Goal: Task Accomplishment & Management: Complete application form

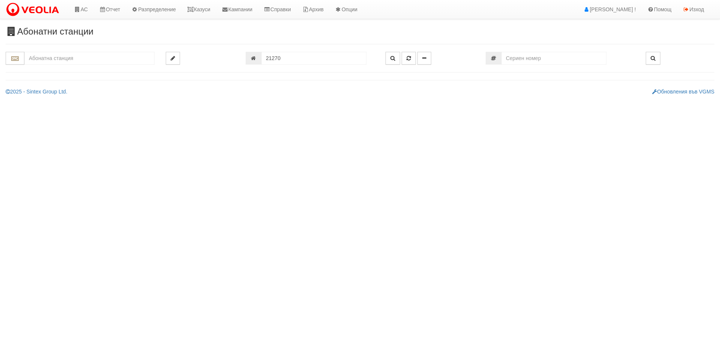
type input "21270"
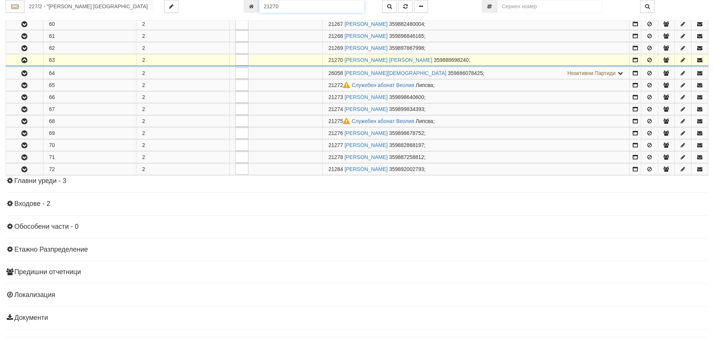
scroll to position [442, 0]
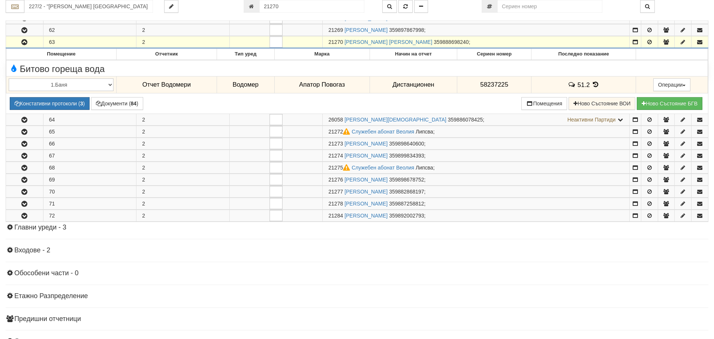
drag, startPoint x: 329, startPoint y: 40, endPoint x: 343, endPoint y: 41, distance: 14.6
click at [343, 41] on span "21270" at bounding box center [335, 42] width 15 height 6
copy span "21270"
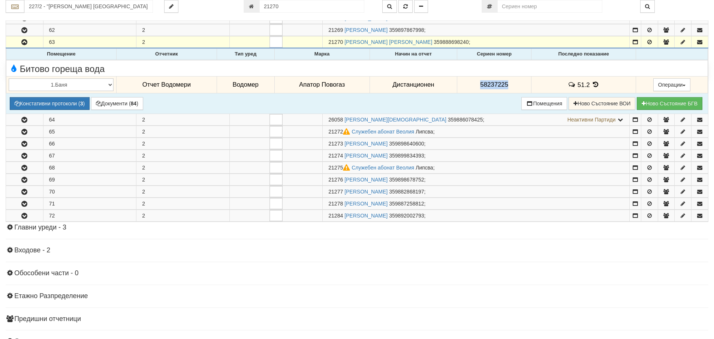
drag, startPoint x: 477, startPoint y: 84, endPoint x: 509, endPoint y: 88, distance: 32.1
click at [509, 88] on td "58237225" at bounding box center [494, 84] width 74 height 17
copy span "58237225"
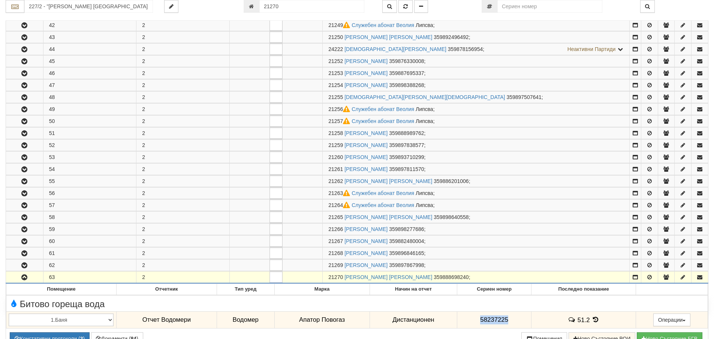
scroll to position [67, 0]
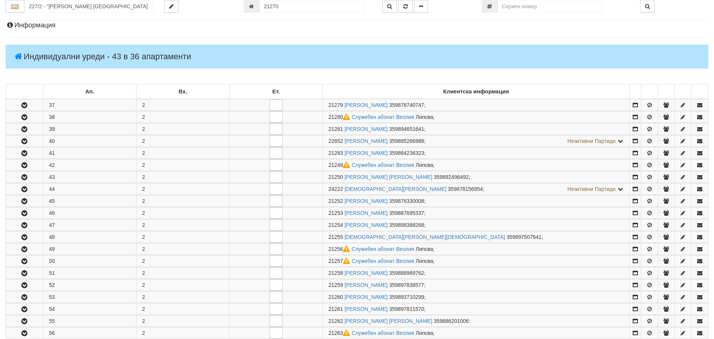
click at [33, 25] on h4 "Информация" at bounding box center [357, 25] width 703 height 7
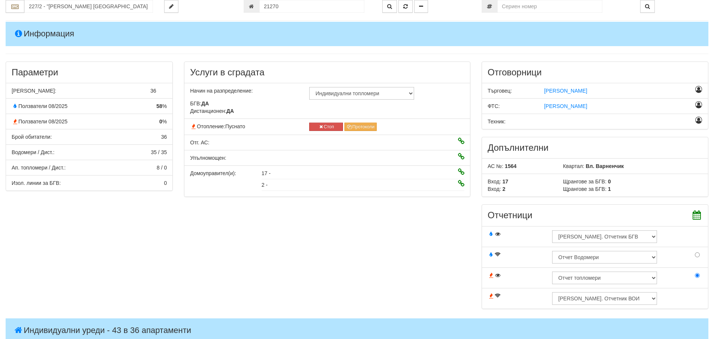
click at [46, 40] on h4 "Информация" at bounding box center [357, 34] width 703 height 24
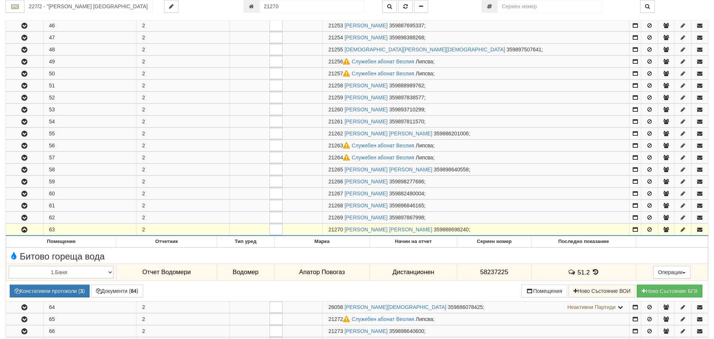
scroll to position [292, 0]
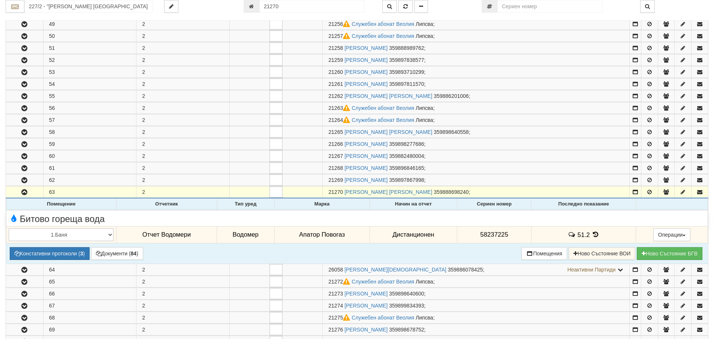
click at [595, 233] on icon at bounding box center [596, 234] width 8 height 6
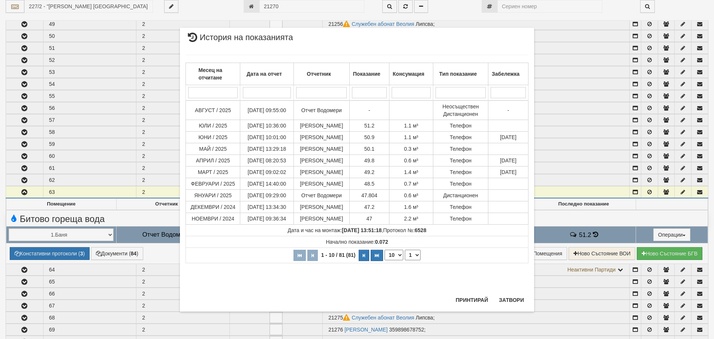
click at [514, 271] on div "Месец на отчитане Дата на отчет Отчетник Показание Консумация Тип показание Заб…" at bounding box center [357, 158] width 343 height 223
click at [511, 298] on button "Затвори" at bounding box center [511, 300] width 34 height 12
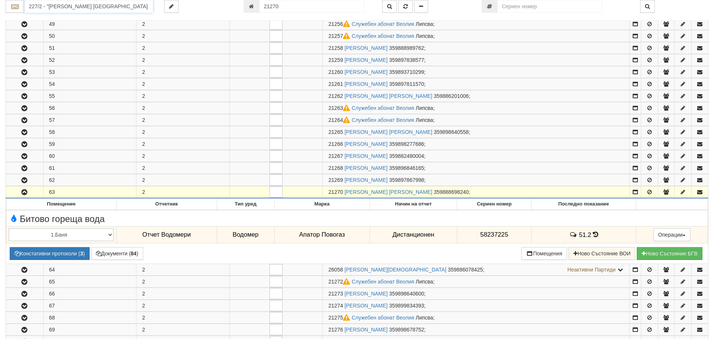
click at [60, 7] on input "227/2 - "ВЕОЛИЯ ЕНЕРДЖИ ВАРНА " ЕАД" at bounding box center [88, 6] width 129 height 13
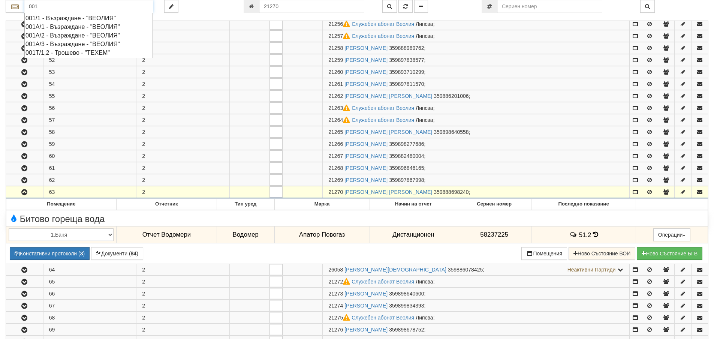
click at [58, 35] on div "001А/2 - Възраждане - "ВЕОЛИЯ"" at bounding box center [88, 35] width 126 height 9
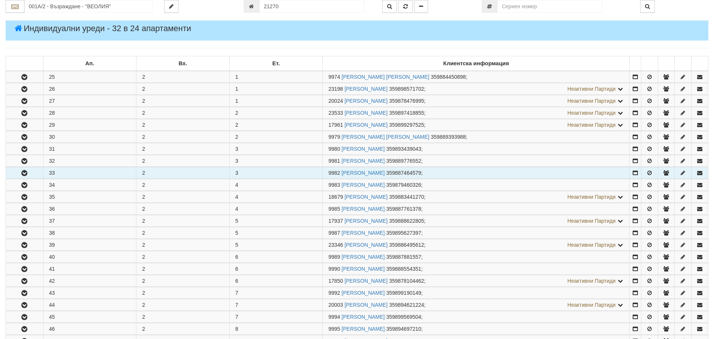
scroll to position [75, 0]
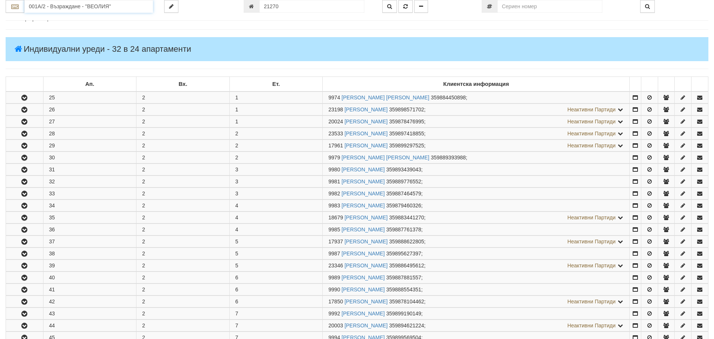
click at [64, 5] on input "001А/2 - Възраждане - "ВЕОЛИЯ"" at bounding box center [88, 6] width 129 height 13
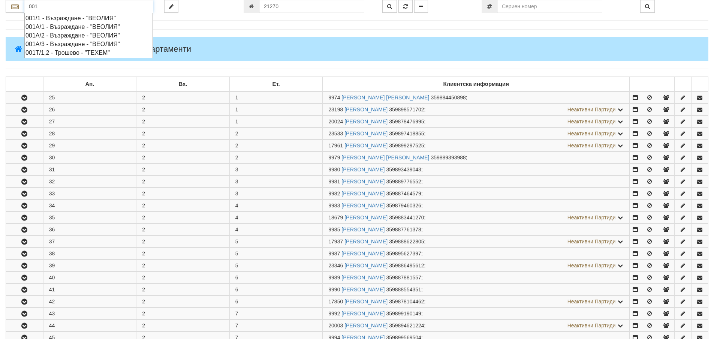
click at [75, 44] on div "001А/3 - Възраждане - "ВЕОЛИЯ"" at bounding box center [88, 44] width 126 height 9
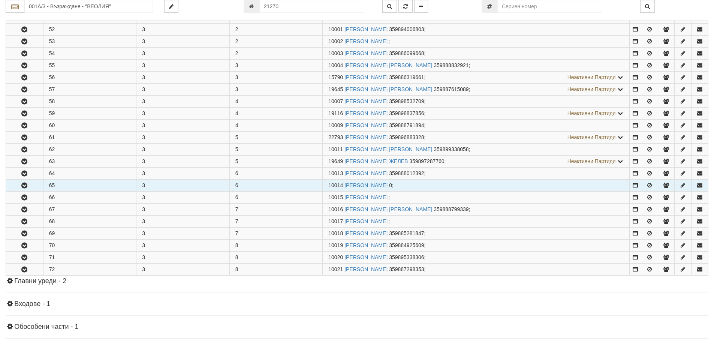
scroll to position [187, 0]
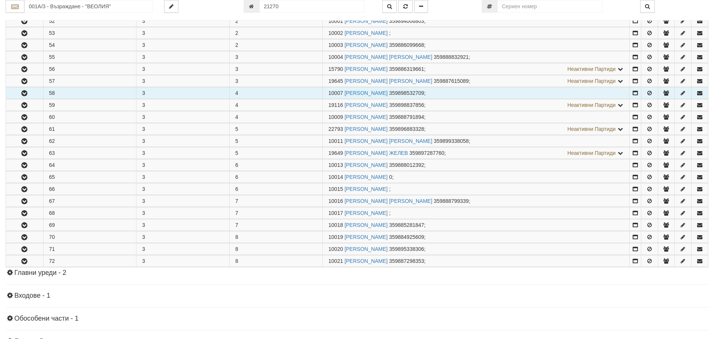
click at [26, 93] on icon "button" at bounding box center [24, 93] width 9 height 5
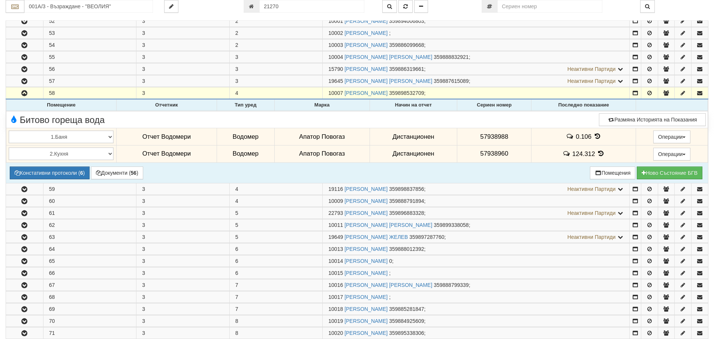
click at [599, 152] on icon at bounding box center [601, 153] width 8 height 6
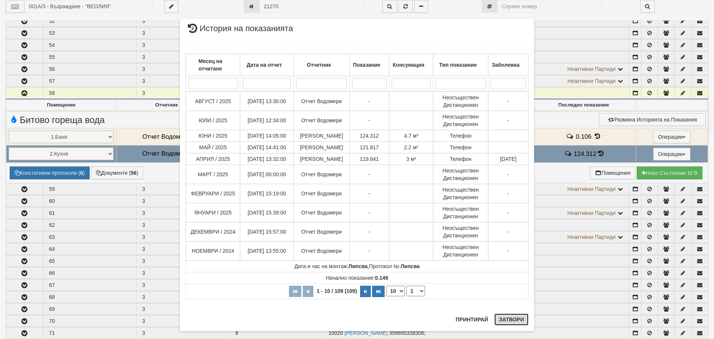
click at [505, 320] on button "Затвори" at bounding box center [511, 319] width 34 height 12
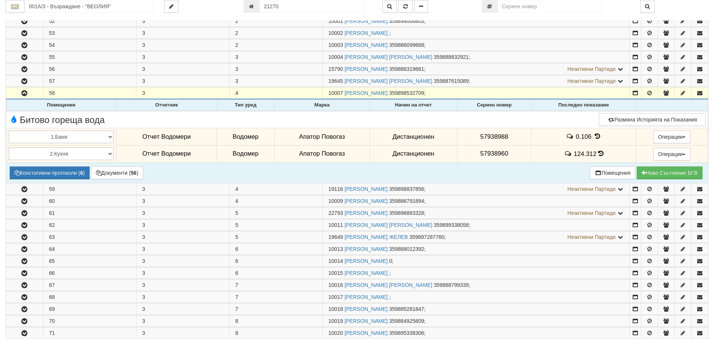
click at [596, 135] on icon at bounding box center [597, 136] width 8 height 6
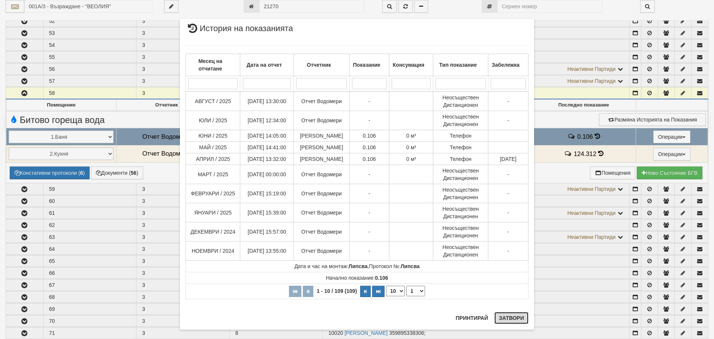
click at [512, 319] on button "Затвори" at bounding box center [511, 318] width 34 height 12
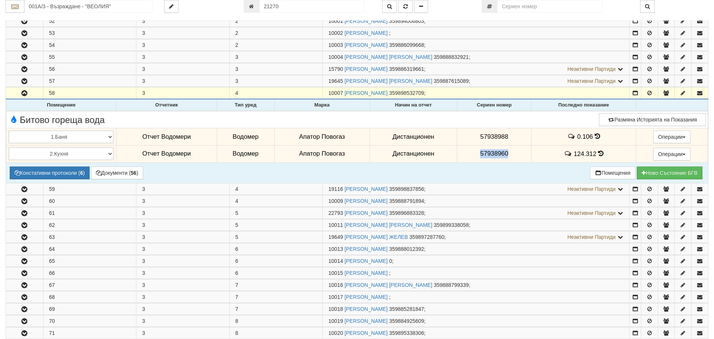
drag, startPoint x: 477, startPoint y: 153, endPoint x: 517, endPoint y: 158, distance: 40.0
click at [517, 158] on td "57938960" at bounding box center [494, 153] width 74 height 17
copy span "57938960"
drag, startPoint x: 479, startPoint y: 138, endPoint x: 509, endPoint y: 140, distance: 30.4
click at [509, 140] on td "57938988" at bounding box center [494, 136] width 74 height 17
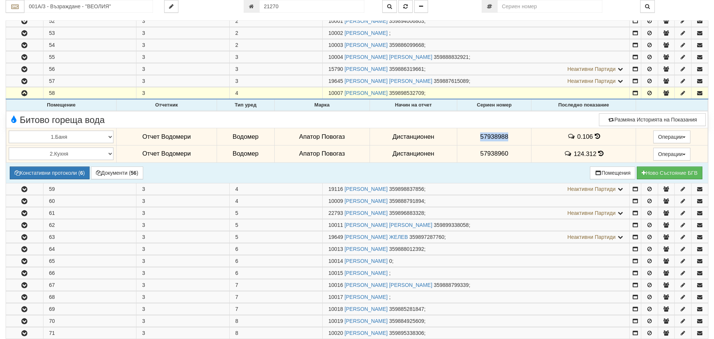
copy span "57938988"
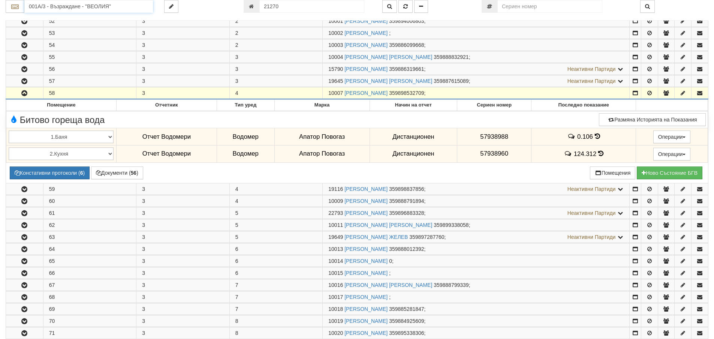
click at [42, 6] on input "001А/3 - Възраждане - "ВЕОЛИЯ"" at bounding box center [88, 6] width 129 height 13
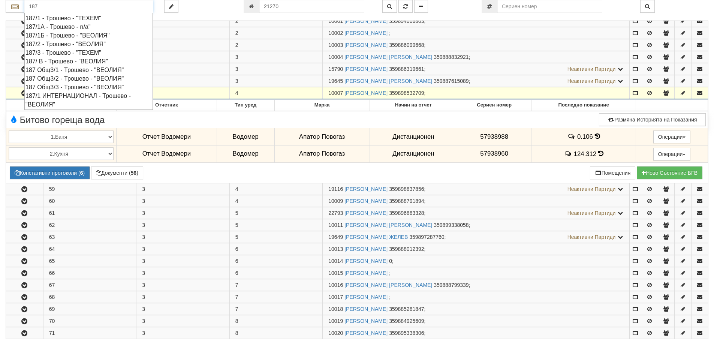
click at [71, 95] on div "187/1 ИНТЕРНАЦИОНАЛ - Трошево - "ВЕОЛИЯ"" at bounding box center [88, 99] width 126 height 17
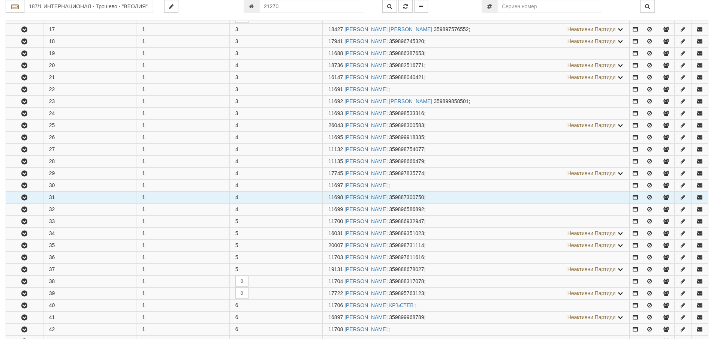
scroll to position [337, 0]
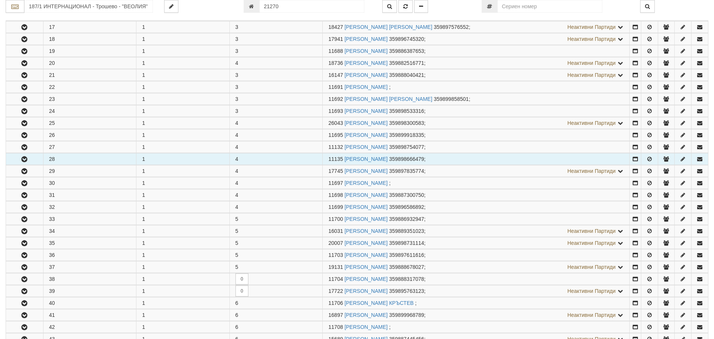
click at [20, 159] on icon "button" at bounding box center [24, 159] width 9 height 5
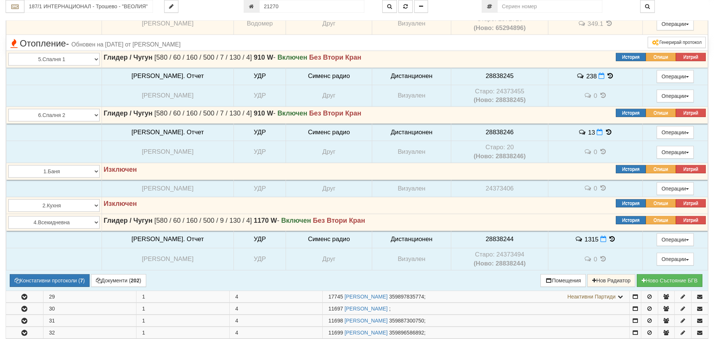
scroll to position [562, 0]
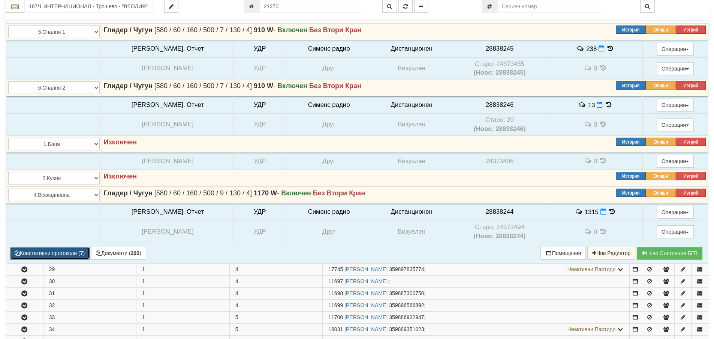
click at [59, 254] on button "Констативни протоколи ( 7 )" at bounding box center [50, 253] width 80 height 13
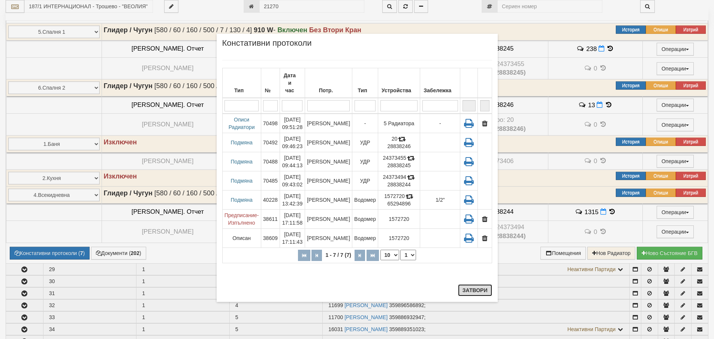
click at [473, 289] on button "Затвори" at bounding box center [475, 290] width 34 height 12
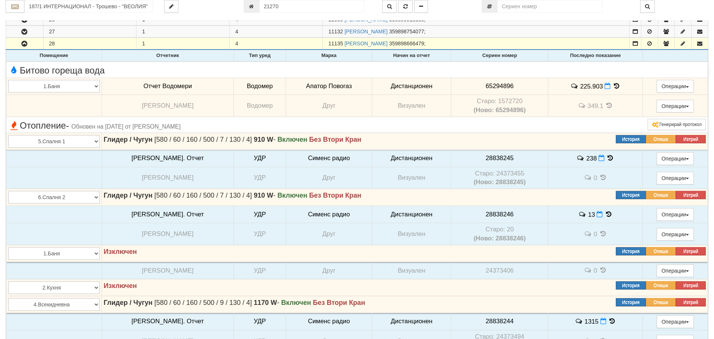
scroll to position [450, 0]
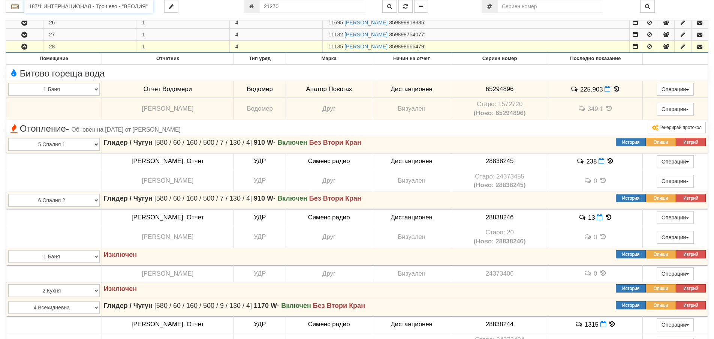
click at [42, 7] on input "187/1 ИНТЕРНАЦИОНАЛ - Трошево - "ВЕОЛИЯ"" at bounding box center [88, 6] width 129 height 13
click at [44, 17] on div "120/1 - Младост - "ВЕОЛИЯ"" at bounding box center [88, 18] width 126 height 9
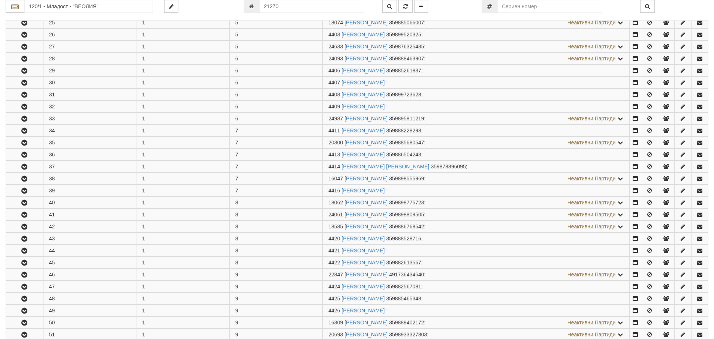
scroll to position [0, 0]
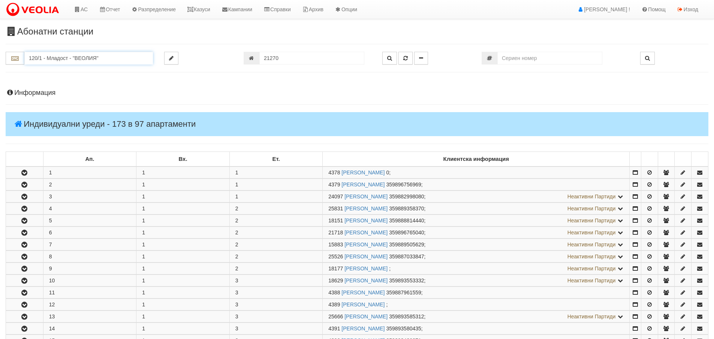
click at [38, 58] on input "120/1 - Младост - "ВЕОЛИЯ"" at bounding box center [88, 58] width 129 height 13
click at [47, 69] on div "100/1 - Младост - "ВЕОЛИЯ"" at bounding box center [88, 70] width 126 height 9
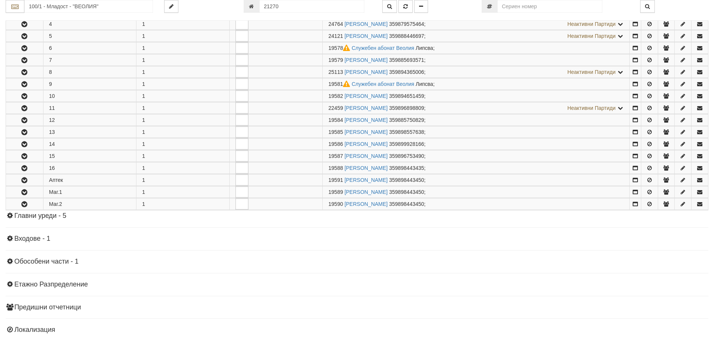
scroll to position [187, 0]
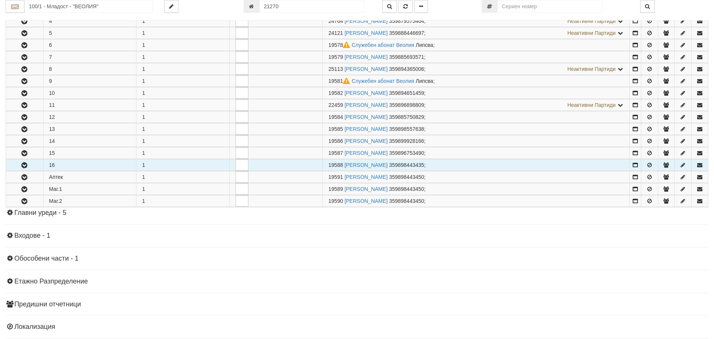
click at [24, 164] on icon "button" at bounding box center [24, 165] width 9 height 5
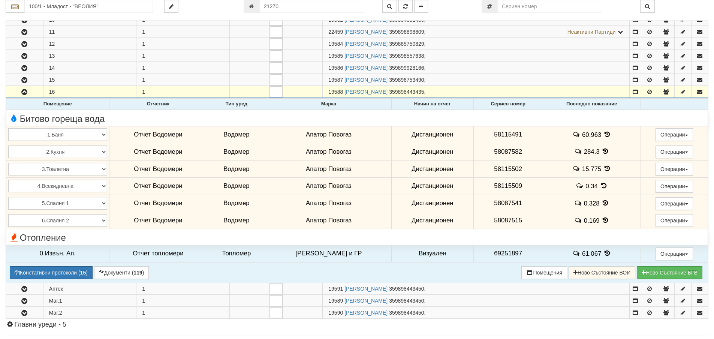
scroll to position [262, 0]
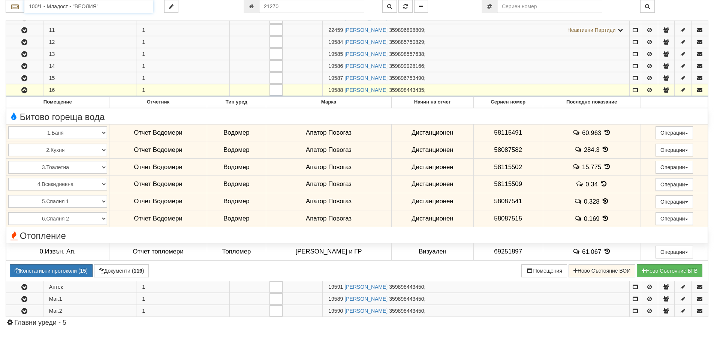
click at [54, 4] on input "100/1 - Младост - "ВЕОЛИЯ"" at bounding box center [88, 6] width 129 height 13
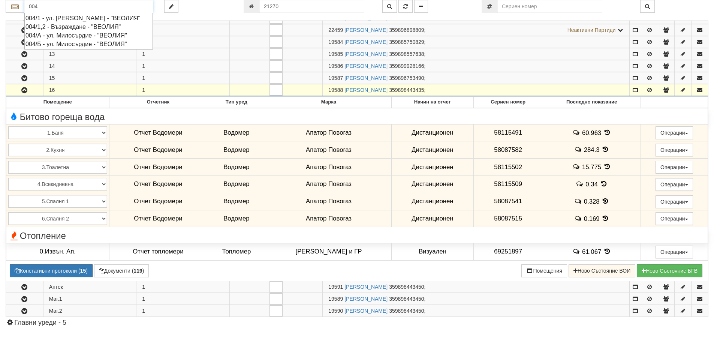
click at [60, 21] on div "004/1 - ул. Васил Чекаларов - "ВЕОЛИЯ"" at bounding box center [88, 18] width 126 height 9
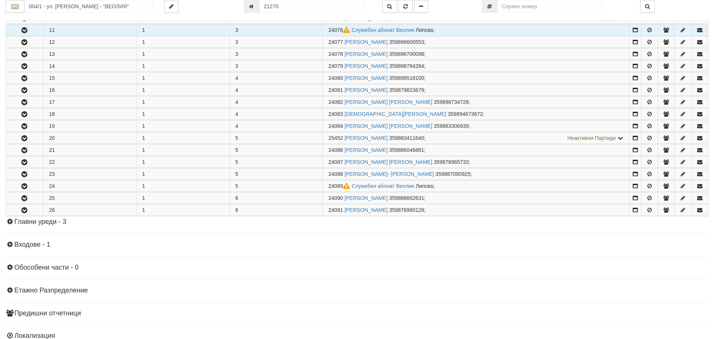
click at [22, 31] on icon "button" at bounding box center [24, 30] width 9 height 5
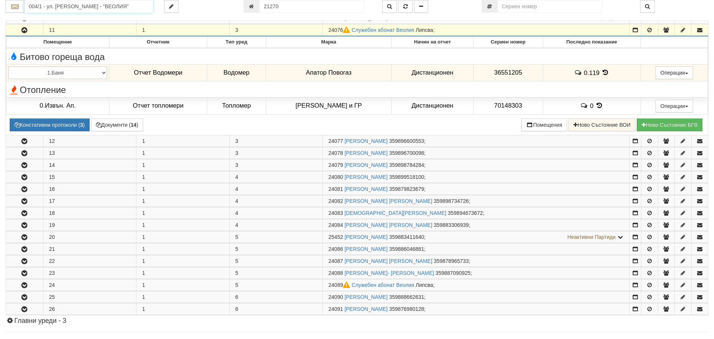
click at [56, 4] on input "004/1 - ул. Васил Чекаларов - "ВЕОЛИЯ"" at bounding box center [88, 6] width 129 height 13
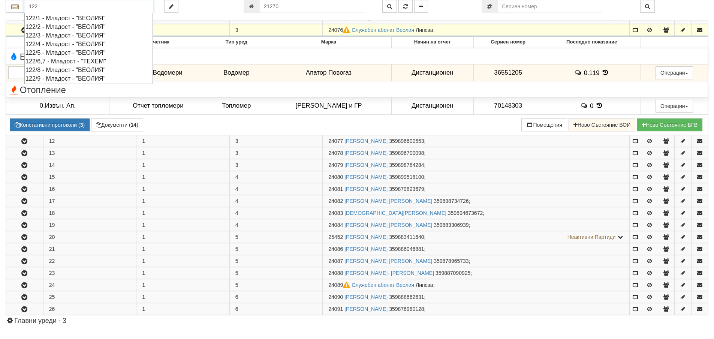
click at [55, 45] on div "122/4 - Младост - "ВЕОЛИЯ"" at bounding box center [88, 44] width 126 height 9
type input "122/4 - Младост - "ВЕОЛИЯ""
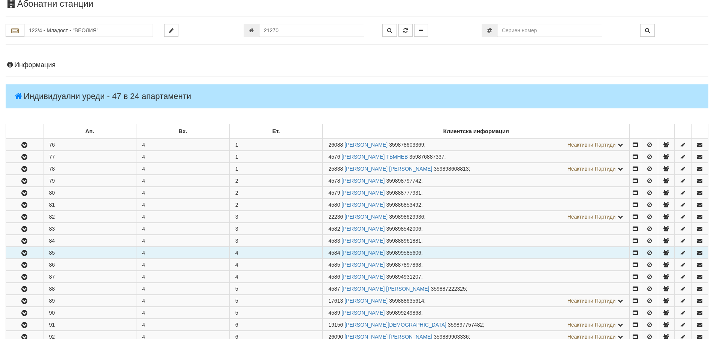
scroll to position [112, 0]
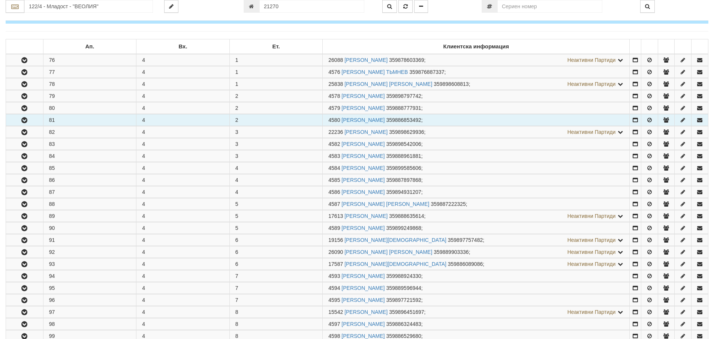
click at [25, 119] on icon "button" at bounding box center [24, 120] width 9 height 5
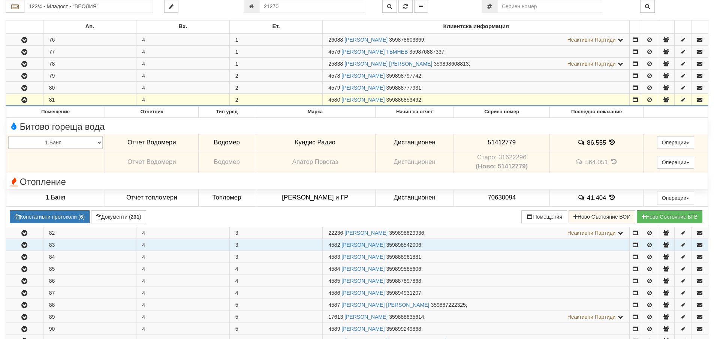
scroll to position [150, 0]
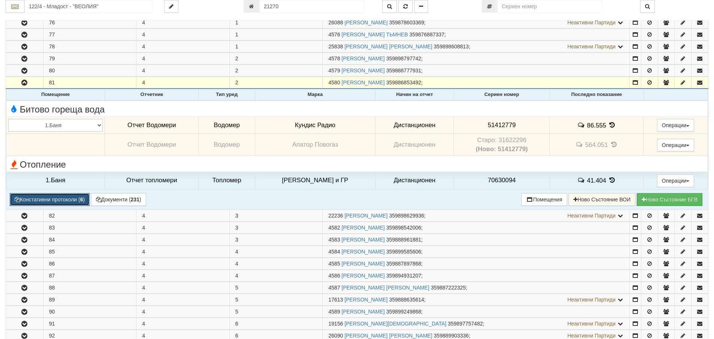
click at [64, 196] on button "Констативни протоколи ( 6 )" at bounding box center [50, 199] width 80 height 13
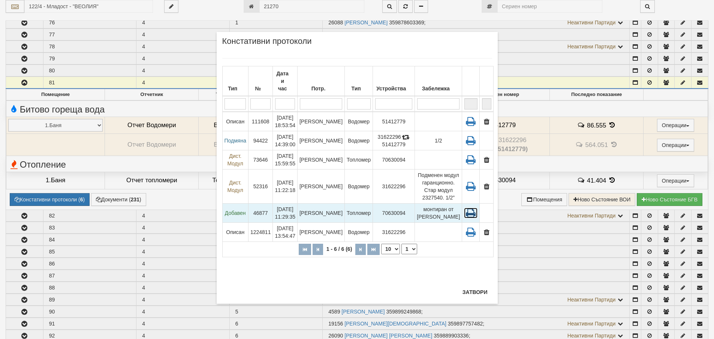
click at [469, 213] on icon at bounding box center [470, 213] width 13 height 10
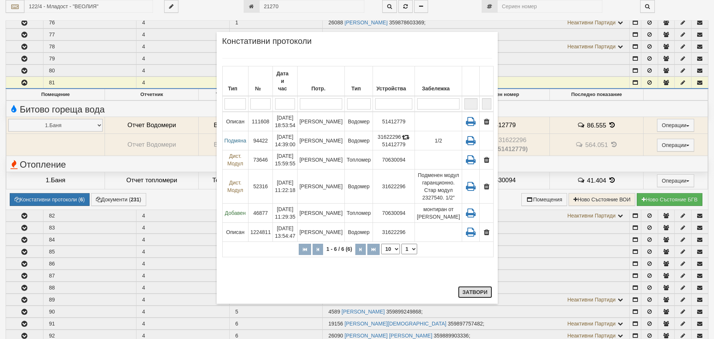
drag, startPoint x: 467, startPoint y: 294, endPoint x: 465, endPoint y: 289, distance: 5.8
click at [467, 294] on button "Затвори" at bounding box center [475, 292] width 34 height 12
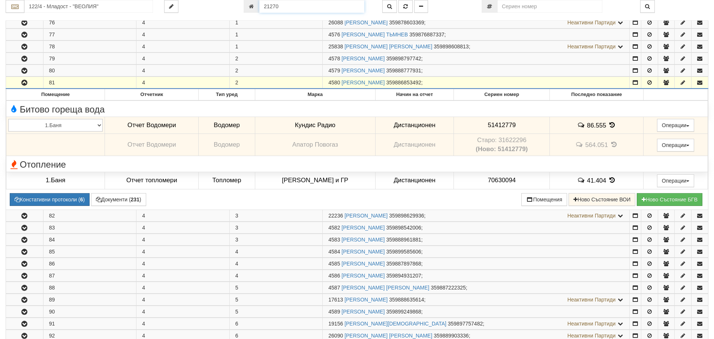
click at [289, 9] on input "21270" at bounding box center [311, 6] width 105 height 13
click at [405, 6] on icon "button" at bounding box center [405, 6] width 4 height 5
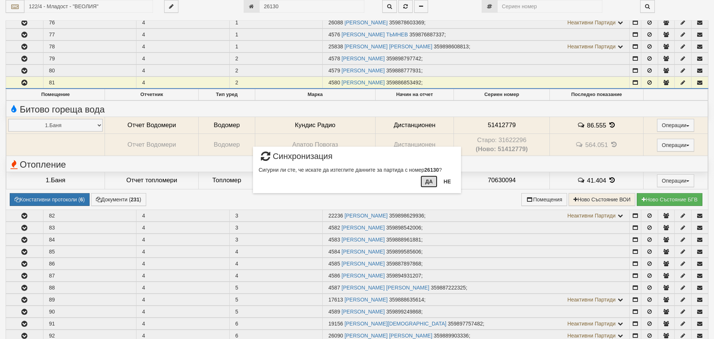
click at [427, 183] on button "Да" at bounding box center [429, 181] width 16 height 12
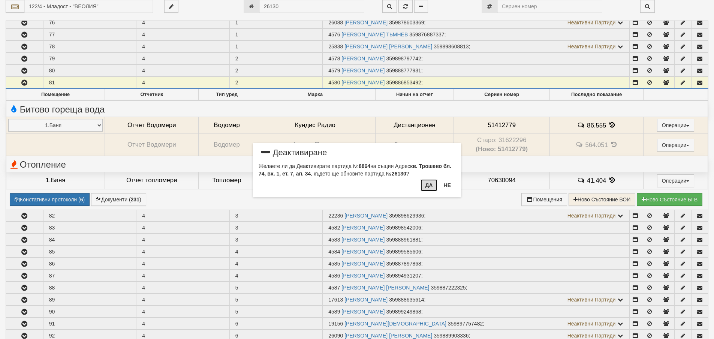
click at [428, 184] on button "Да" at bounding box center [429, 185] width 16 height 12
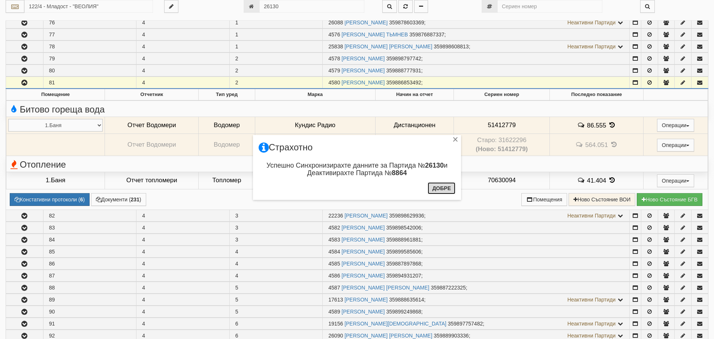
click at [442, 187] on button "Добре" at bounding box center [442, 188] width 28 height 12
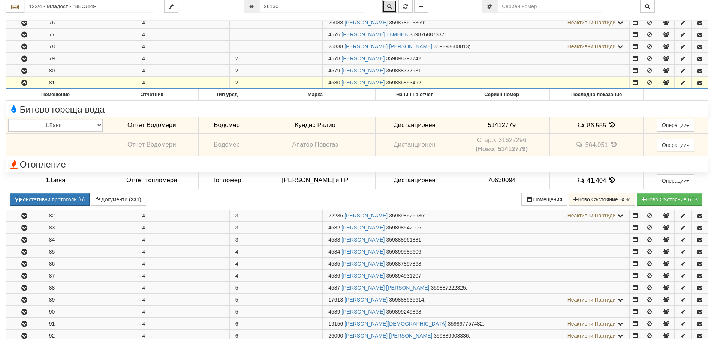
click at [390, 5] on icon "button" at bounding box center [389, 6] width 5 height 5
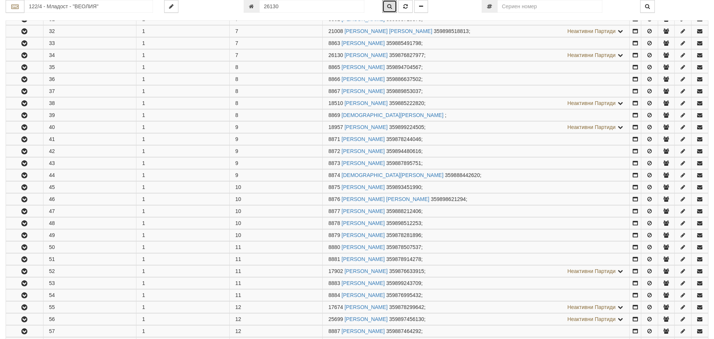
scroll to position [544, 0]
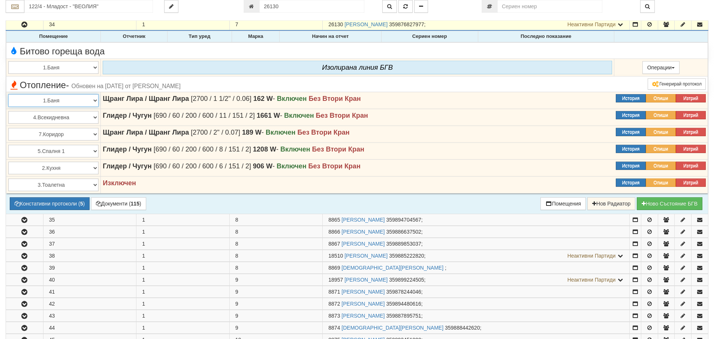
click at [95, 102] on select "1.Баня 2.Кухня 3.Тоалетна 4.Всекидневна 5.Спалня 1 6.Спалня 2 7.Коридор 8.Терас…" at bounding box center [53, 100] width 90 height 13
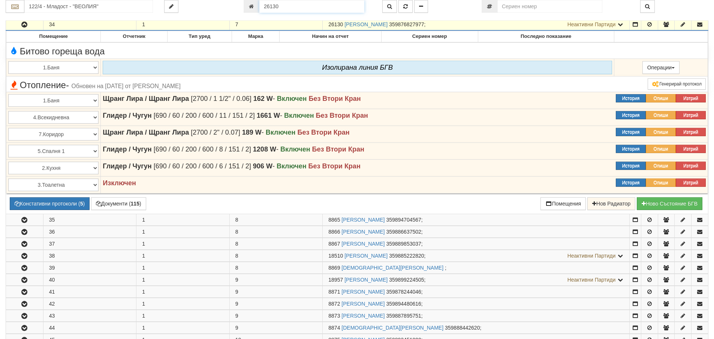
click at [280, 6] on input "26130" at bounding box center [311, 6] width 105 height 13
type input "25747"
click at [405, 6] on icon "button" at bounding box center [405, 6] width 4 height 5
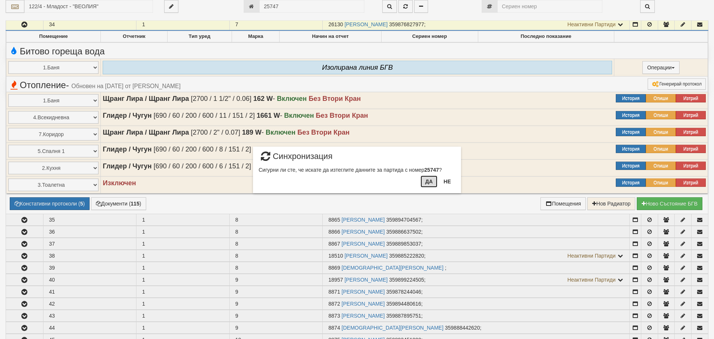
click at [430, 181] on button "Да" at bounding box center [429, 181] width 16 height 12
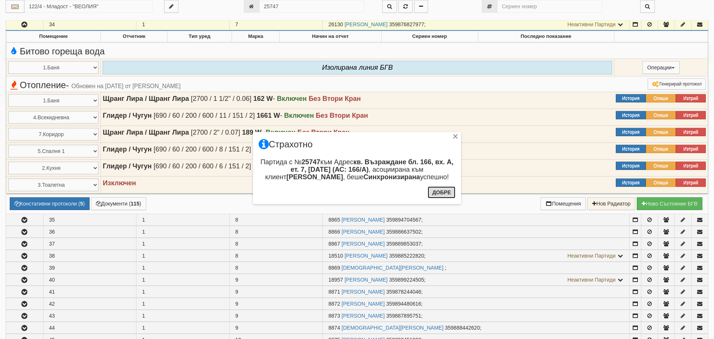
click at [440, 192] on button "Добре" at bounding box center [442, 192] width 28 height 12
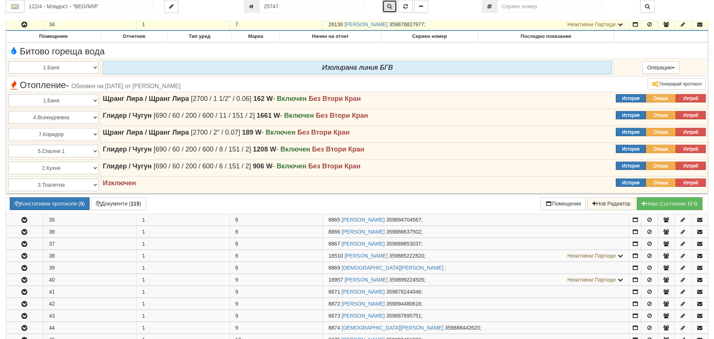
click at [389, 4] on icon "button" at bounding box center [389, 6] width 5 height 5
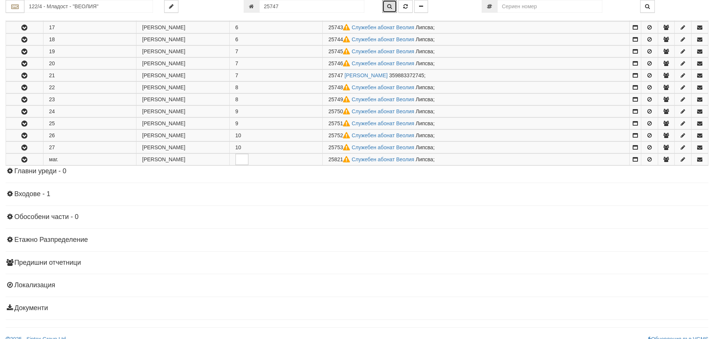
scroll to position [346, 0]
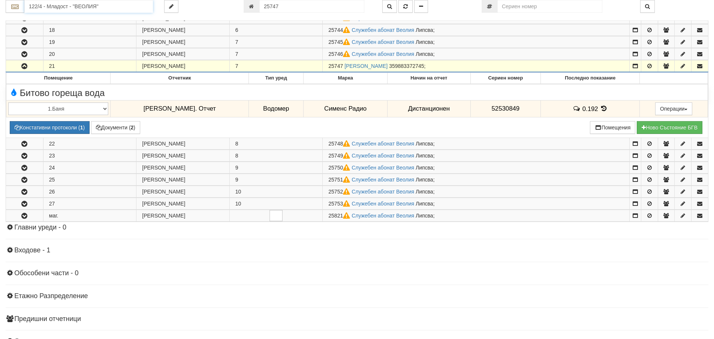
click at [47, 6] on input "122/4 - Младост - "ВЕОЛИЯ"" at bounding box center [88, 6] width 129 height 13
click at [56, 17] on div "105/1 - Младост - "ХОЛИДЕЙ"" at bounding box center [88, 18] width 126 height 9
type input "105/1 - Младост - "ХОЛИДЕЙ""
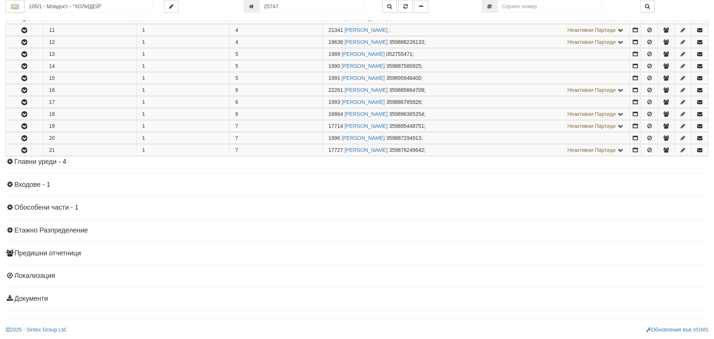
scroll to position [0, 0]
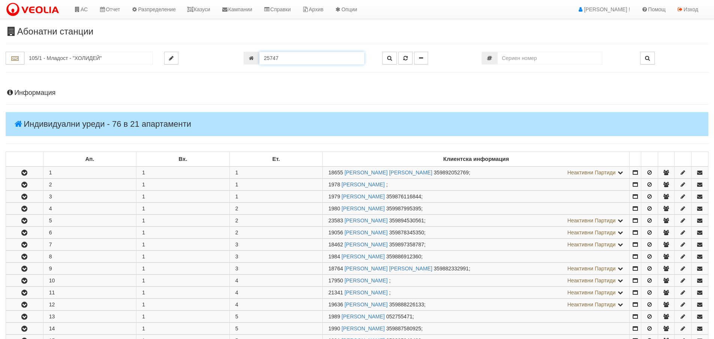
drag, startPoint x: 280, startPoint y: 58, endPoint x: 255, endPoint y: 55, distance: 25.0
click at [255, 55] on div "25747" at bounding box center [307, 58] width 127 height 13
type input "22089"
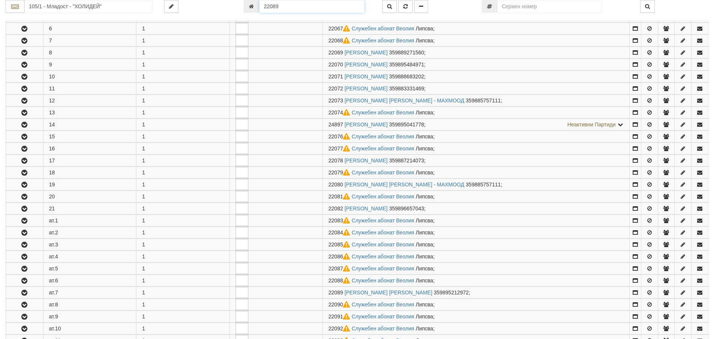
scroll to position [442, 0]
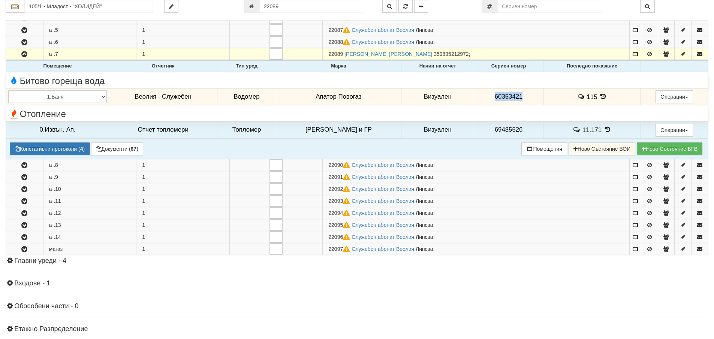
drag, startPoint x: 490, startPoint y: 95, endPoint x: 520, endPoint y: 97, distance: 29.7
click at [520, 97] on td "60353421" at bounding box center [508, 96] width 69 height 17
copy span "60353421"
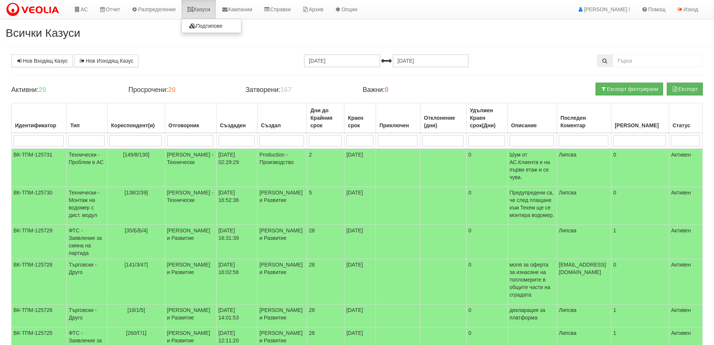
click at [211, 8] on link "Казуси" at bounding box center [198, 9] width 34 height 19
click at [207, 7] on link "Казуси" at bounding box center [198, 9] width 34 height 19
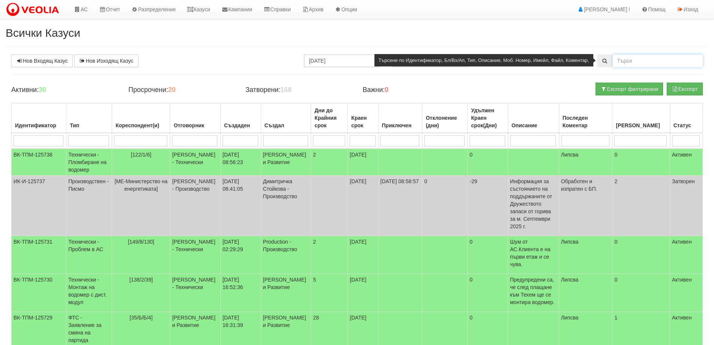
click at [623, 59] on input "text" at bounding box center [658, 60] width 90 height 13
type input "1"
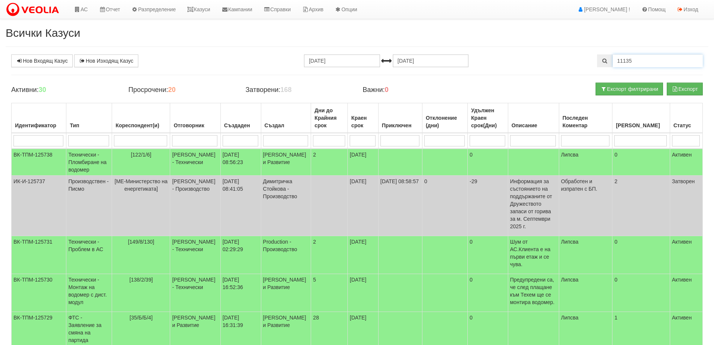
type input "11135"
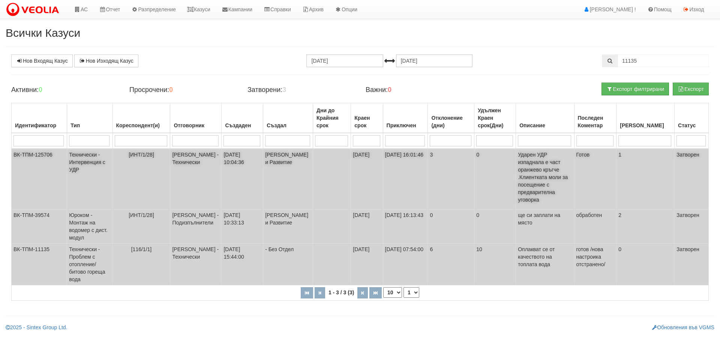
click at [90, 163] on td "Технически - Интервенция с УДР" at bounding box center [89, 178] width 45 height 61
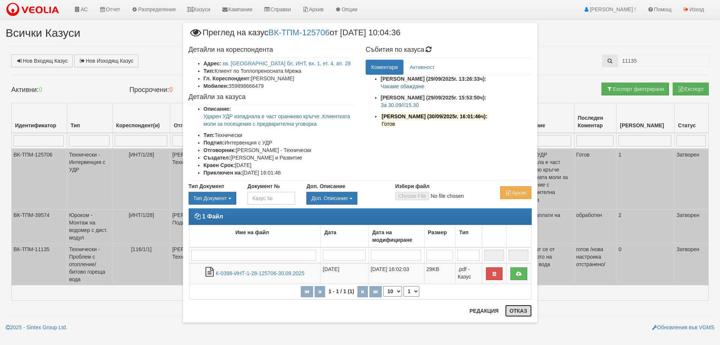
click at [523, 313] on button "Отказ" at bounding box center [518, 310] width 27 height 12
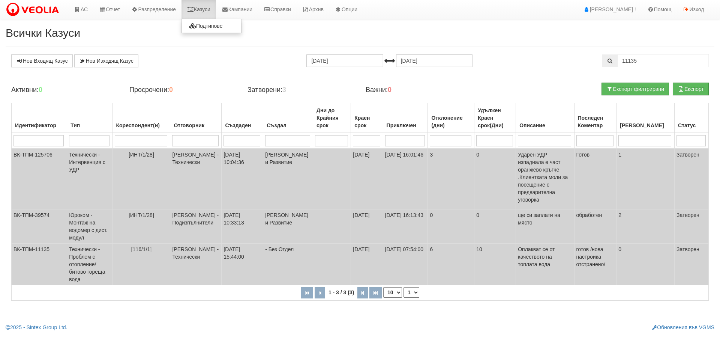
click at [205, 10] on link "Казуси" at bounding box center [198, 9] width 34 height 19
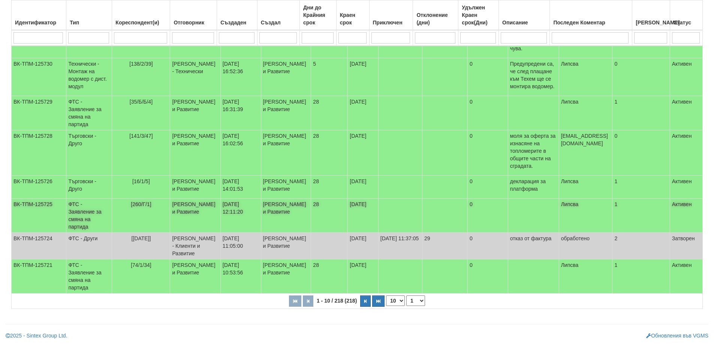
scroll to position [225, 0]
click at [94, 289] on td "ФТС - Заявление за смяна на партида" at bounding box center [89, 276] width 46 height 34
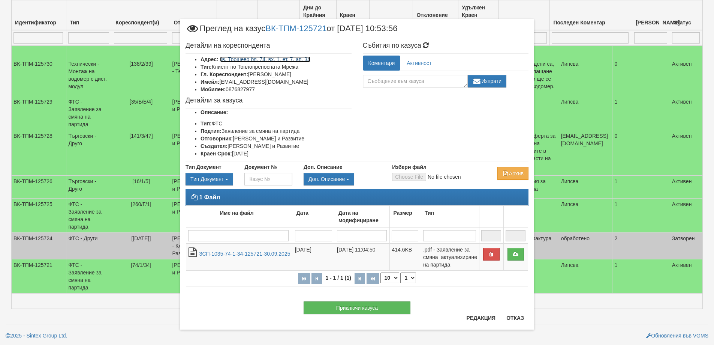
click at [280, 58] on link "кв. Трошево бл. 74, вх. 1, ет. 7, ап. 34" at bounding box center [265, 59] width 90 height 6
click at [517, 317] on button "Отказ" at bounding box center [515, 318] width 27 height 12
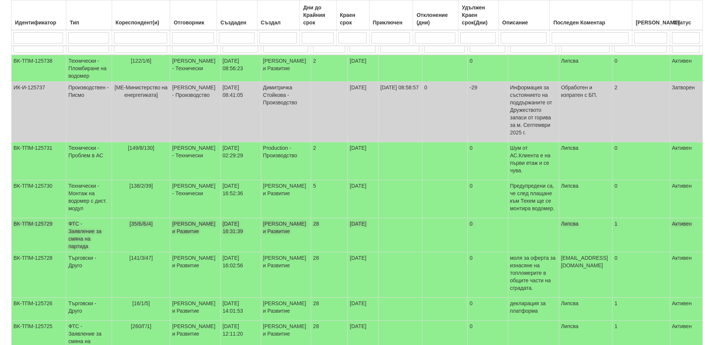
scroll to position [0, 0]
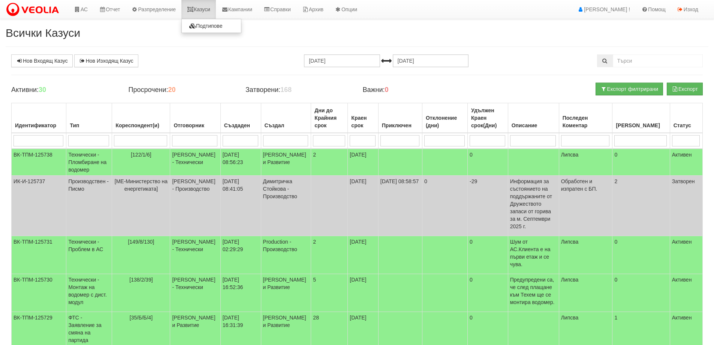
click at [194, 9] on icon at bounding box center [190, 9] width 7 height 5
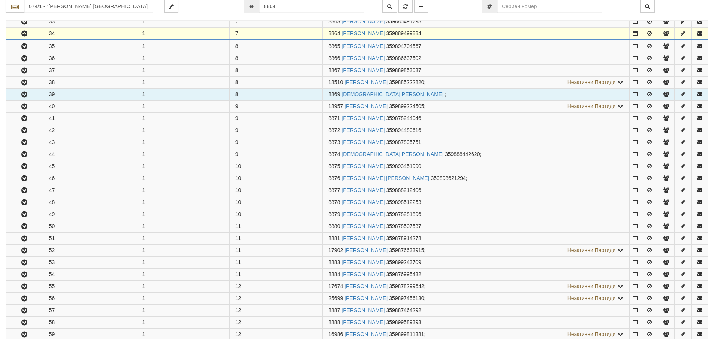
scroll to position [544, 0]
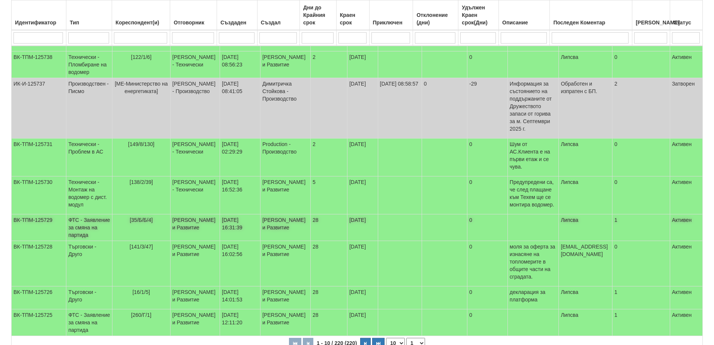
scroll to position [225, 0]
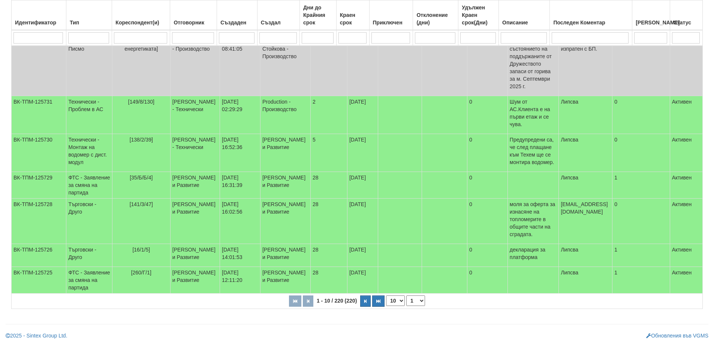
drag, startPoint x: 402, startPoint y: 324, endPoint x: 400, endPoint y: 327, distance: 4.2
click at [402, 306] on select "10 20 30 40" at bounding box center [395, 300] width 19 height 10
select select "40"
click at [388, 306] on select "10 20 30 40" at bounding box center [395, 300] width 19 height 10
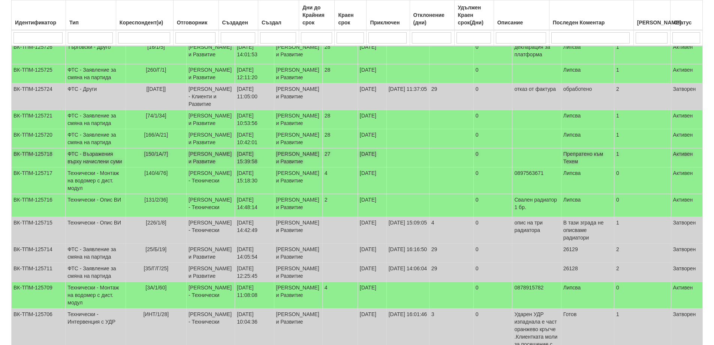
scroll to position [412, 0]
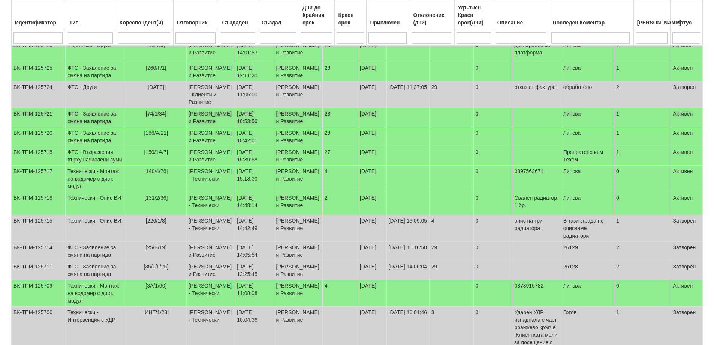
click at [82, 127] on td "ФТС - Заявление за смяна на партида" at bounding box center [96, 117] width 60 height 19
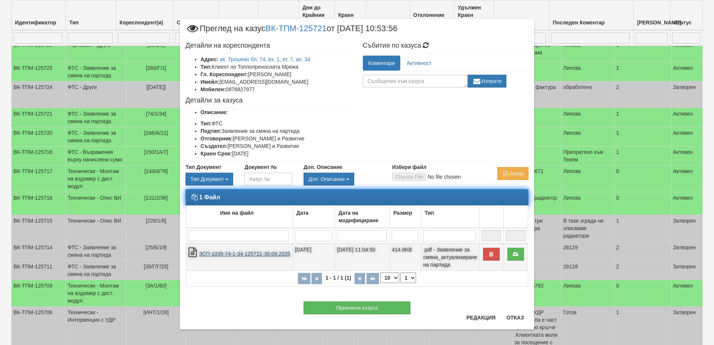
click at [248, 254] on link "ЗСП-1035-74-1-34-125721-30.09.2025" at bounding box center [244, 253] width 91 height 6
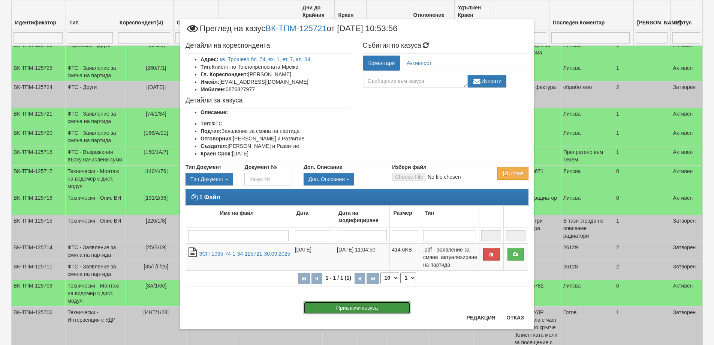
click at [357, 307] on button "Приключи казуса" at bounding box center [357, 307] width 107 height 13
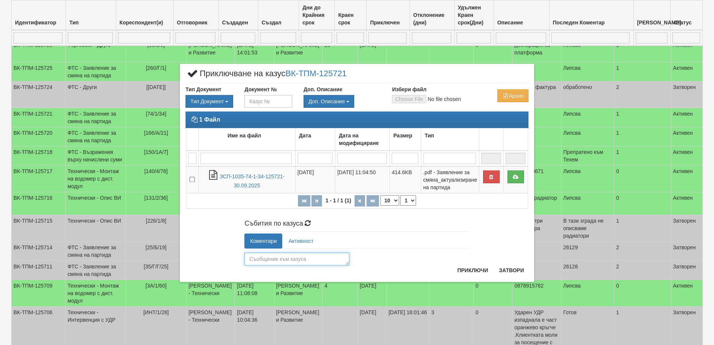
click at [285, 261] on textarea at bounding box center [296, 258] width 105 height 13
type textarea "26130"
click at [466, 269] on button "Приключи" at bounding box center [473, 270] width 40 height 12
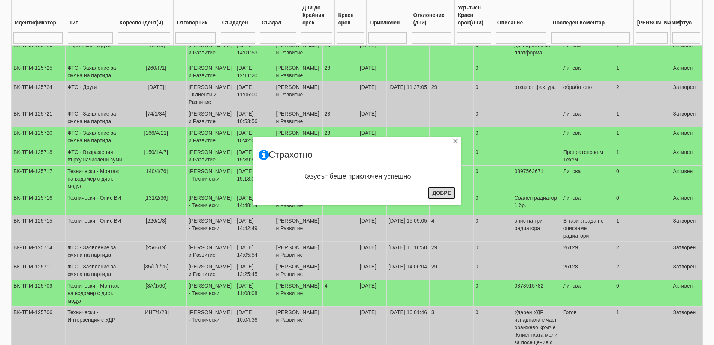
click at [441, 193] on button "Добре" at bounding box center [442, 193] width 28 height 12
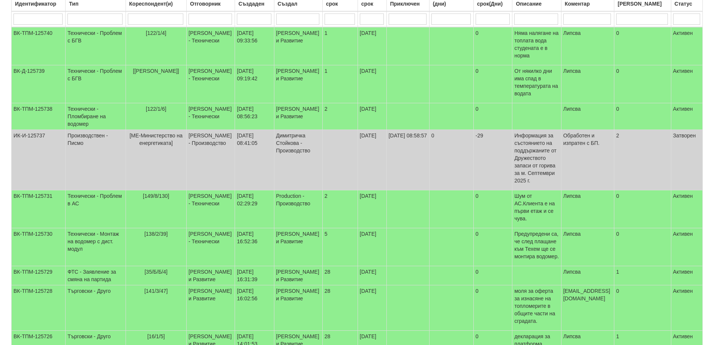
scroll to position [0, 0]
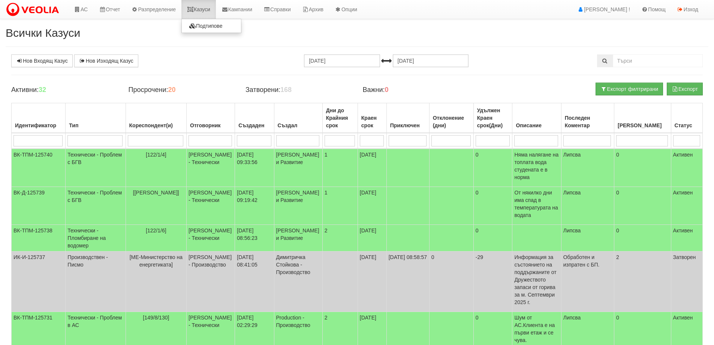
click at [205, 7] on link "Казуси" at bounding box center [198, 9] width 34 height 19
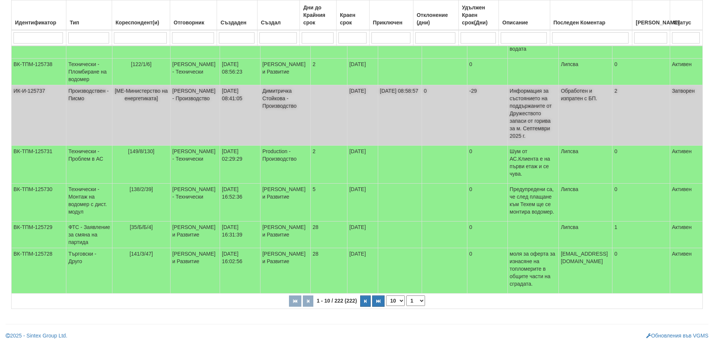
scroll to position [249, 0]
drag, startPoint x: 402, startPoint y: 299, endPoint x: 397, endPoint y: 304, distance: 7.2
click at [402, 299] on select "10 20 30 40" at bounding box center [395, 300] width 19 height 10
select select "40"
click at [388, 306] on select "10 20 30 40" at bounding box center [395, 300] width 19 height 10
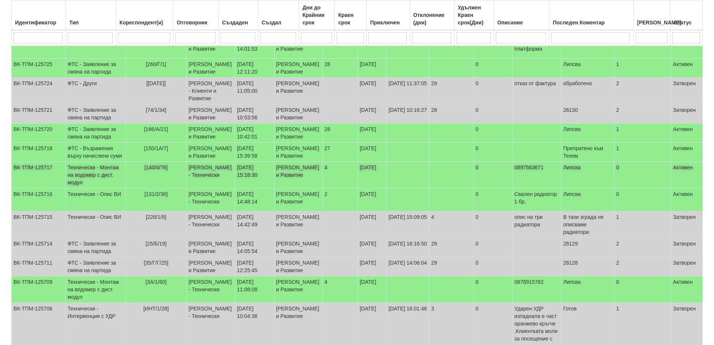
scroll to position [474, 0]
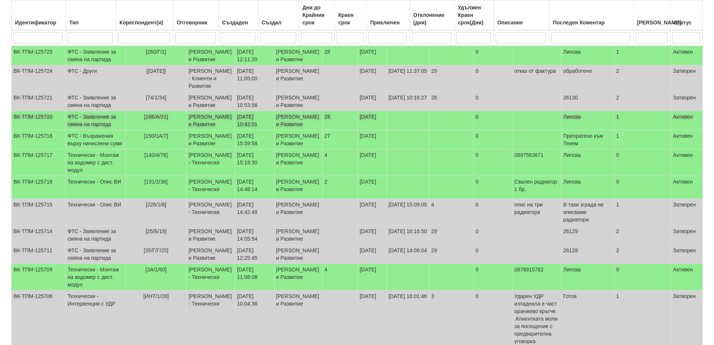
click at [88, 130] on td "ФТС - Заявление за смяна на партида" at bounding box center [96, 120] width 60 height 19
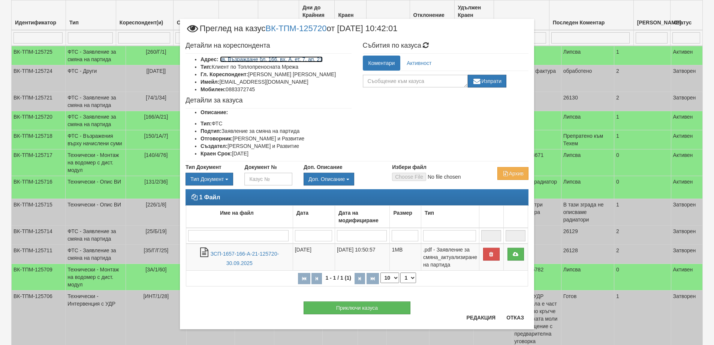
click at [304, 60] on link "кв. Възраждане бл. 166, вх. А, ет. 7, ап. 21" at bounding box center [271, 59] width 103 height 6
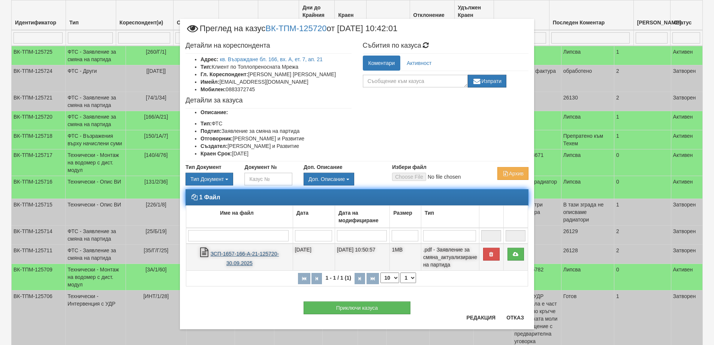
click at [255, 253] on link "ЗСП-1657-166-А-21-125720-30.09.2025" at bounding box center [245, 257] width 69 height 15
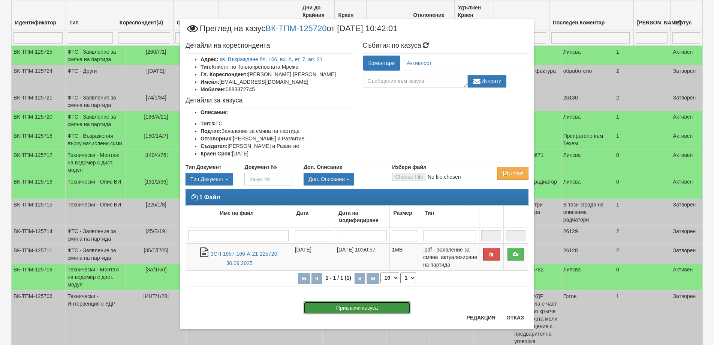
click at [357, 312] on button "Приключи казуса" at bounding box center [357, 307] width 107 height 13
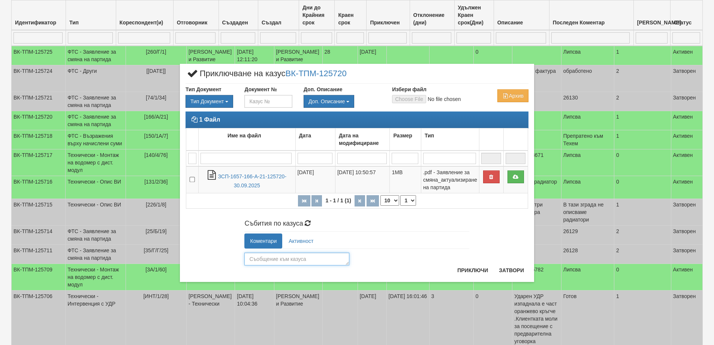
click at [267, 258] on textarea at bounding box center [296, 258] width 105 height 13
type textarea "25747"
click at [476, 272] on button "Приключи" at bounding box center [473, 270] width 40 height 12
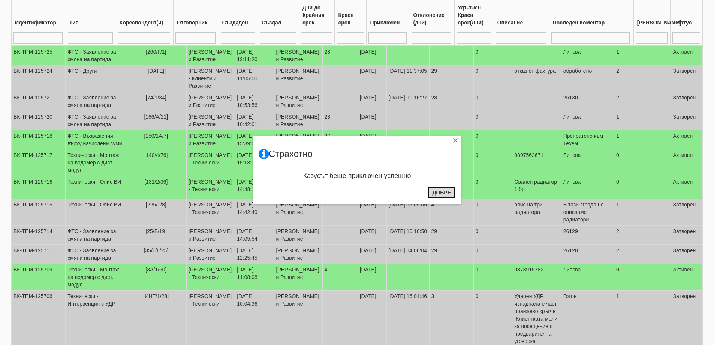
click at [440, 190] on button "Добре" at bounding box center [442, 192] width 28 height 12
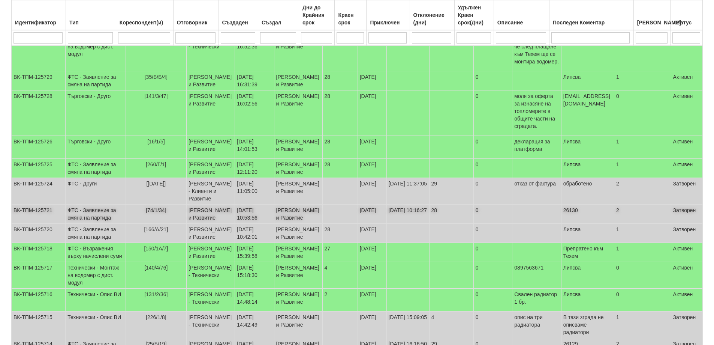
scroll to position [324, 0]
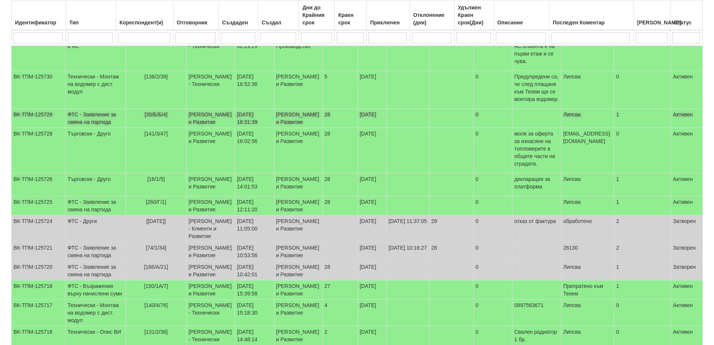
click at [92, 125] on td "ФТС - Заявление за смяна на партида" at bounding box center [96, 118] width 60 height 19
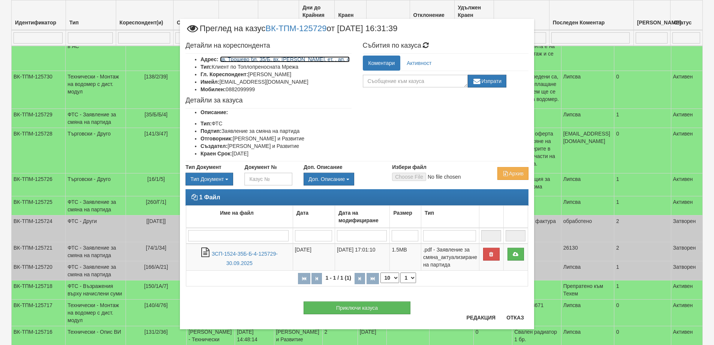
click at [264, 58] on link "кв. Трошево бл. 35/Б, вх. Б, ет. , ап. 4" at bounding box center [285, 59] width 130 height 6
click at [509, 318] on button "Отказ" at bounding box center [515, 317] width 27 height 12
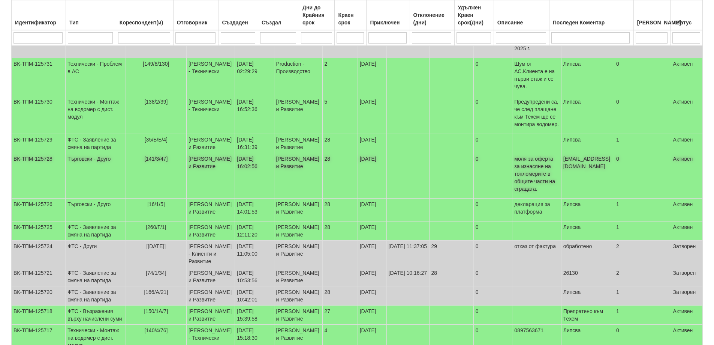
scroll to position [287, 0]
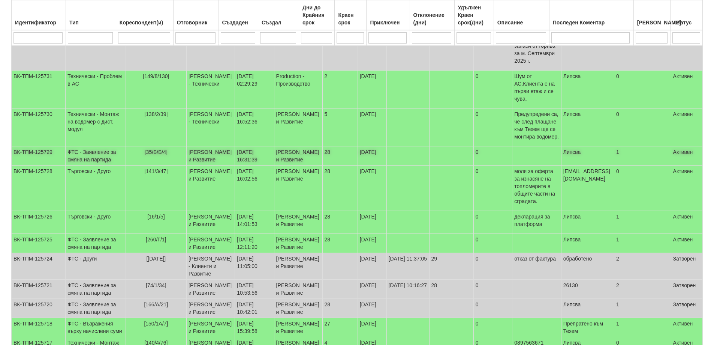
click at [78, 165] on td "ФТС - Заявление за смяна на партида" at bounding box center [96, 155] width 60 height 19
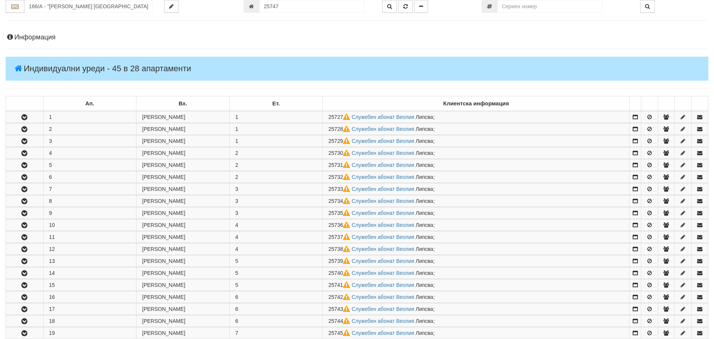
scroll to position [346, 0]
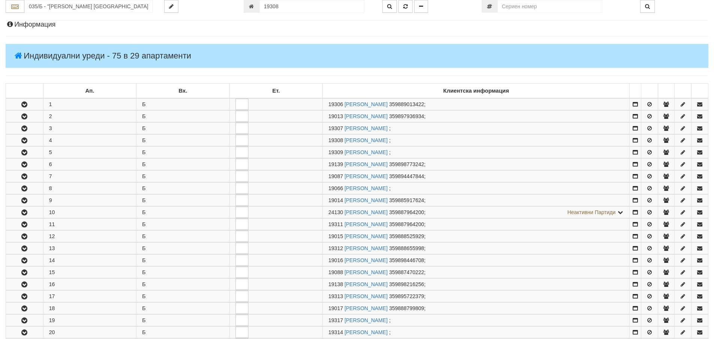
scroll to position [184, 0]
